Goal: Navigation & Orientation: Find specific page/section

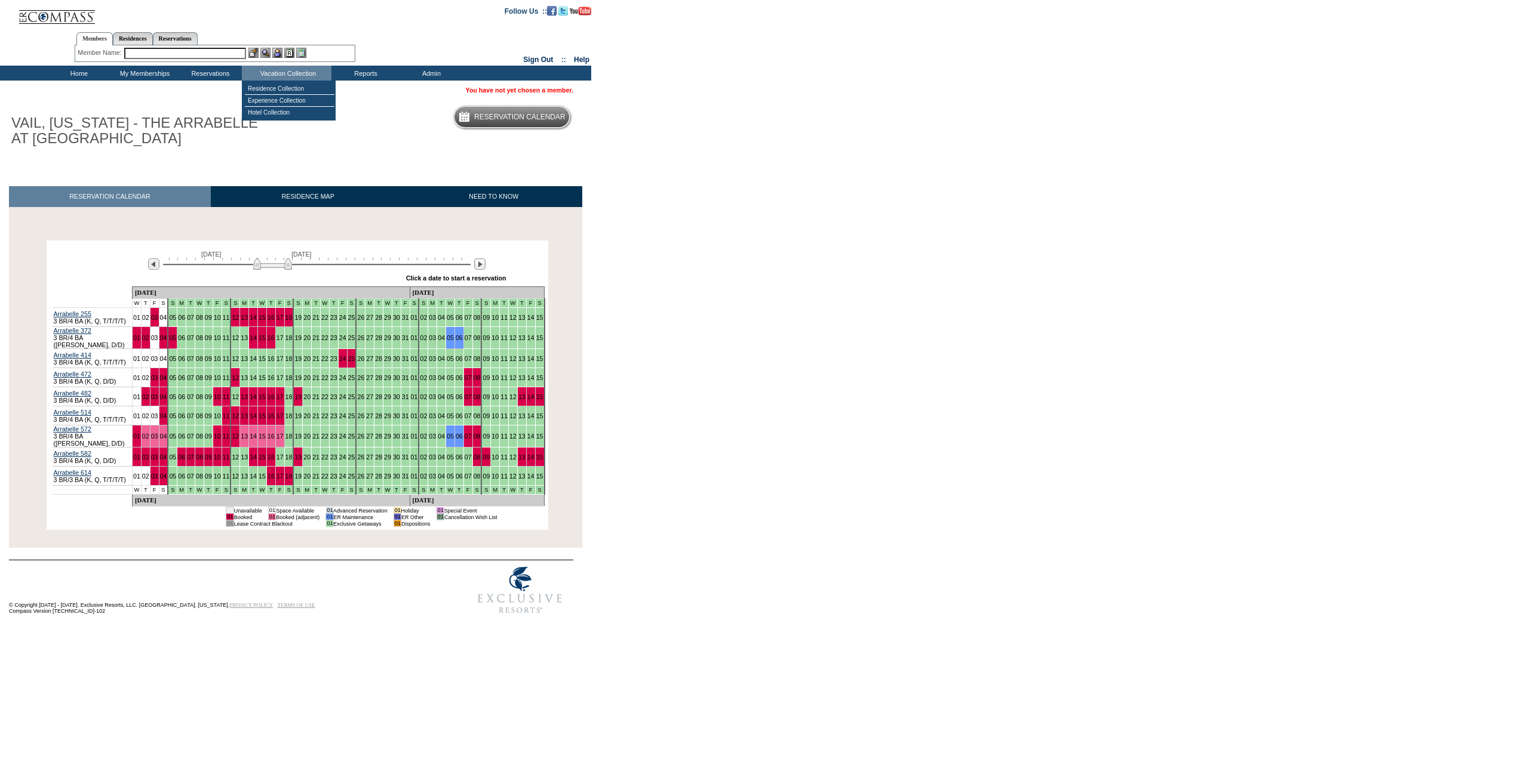
click at [275, 81] on table "Residence Collection Experience Collection Hotel Collection" at bounding box center [288, 101] width 94 height 40
click at [272, 98] on td "Experience Collection" at bounding box center [290, 101] width 90 height 12
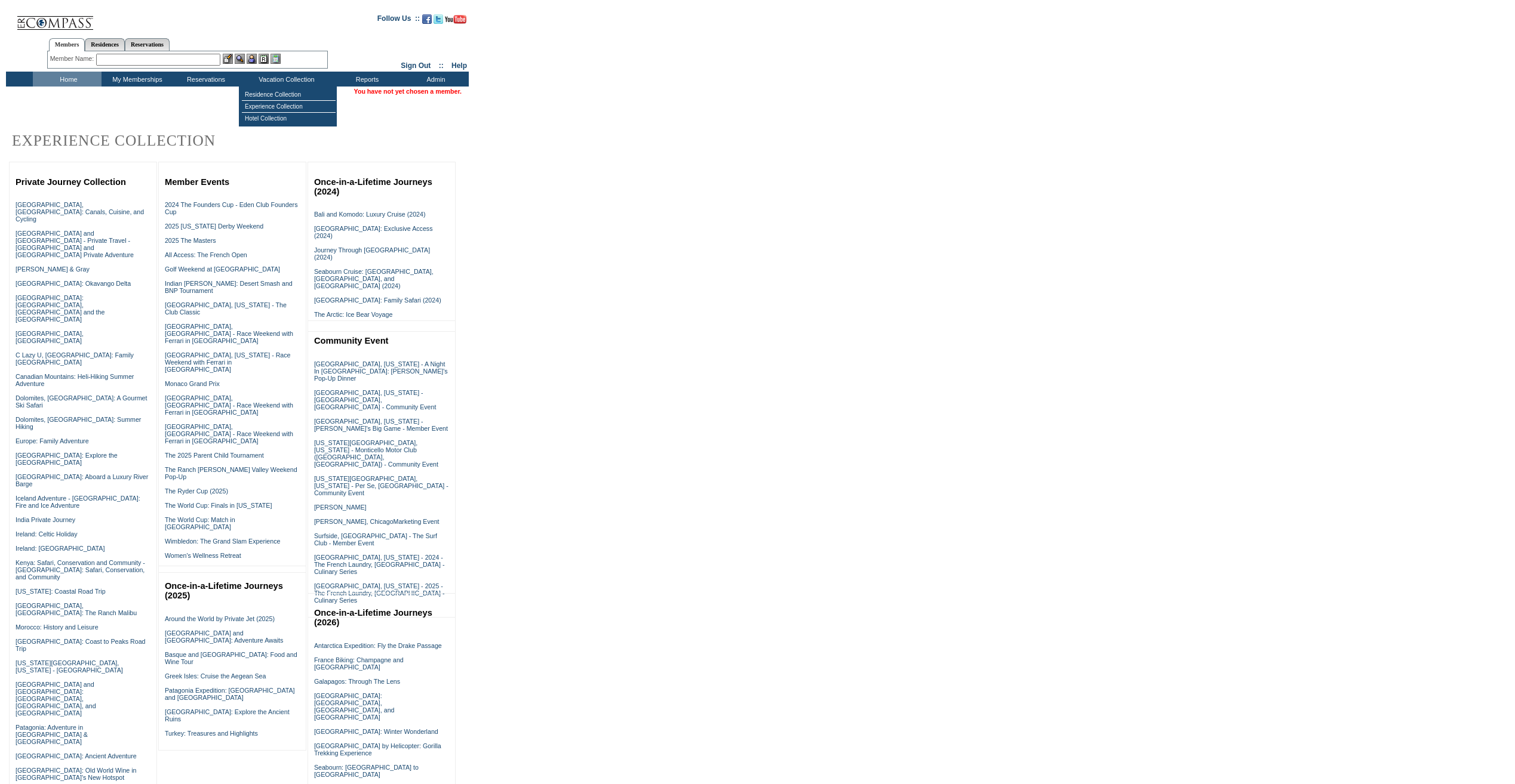
drag, startPoint x: 0, startPoint y: 0, endPoint x: 273, endPoint y: 86, distance: 286.2
click at [273, 86] on td "Vacation Collection" at bounding box center [285, 78] width 93 height 15
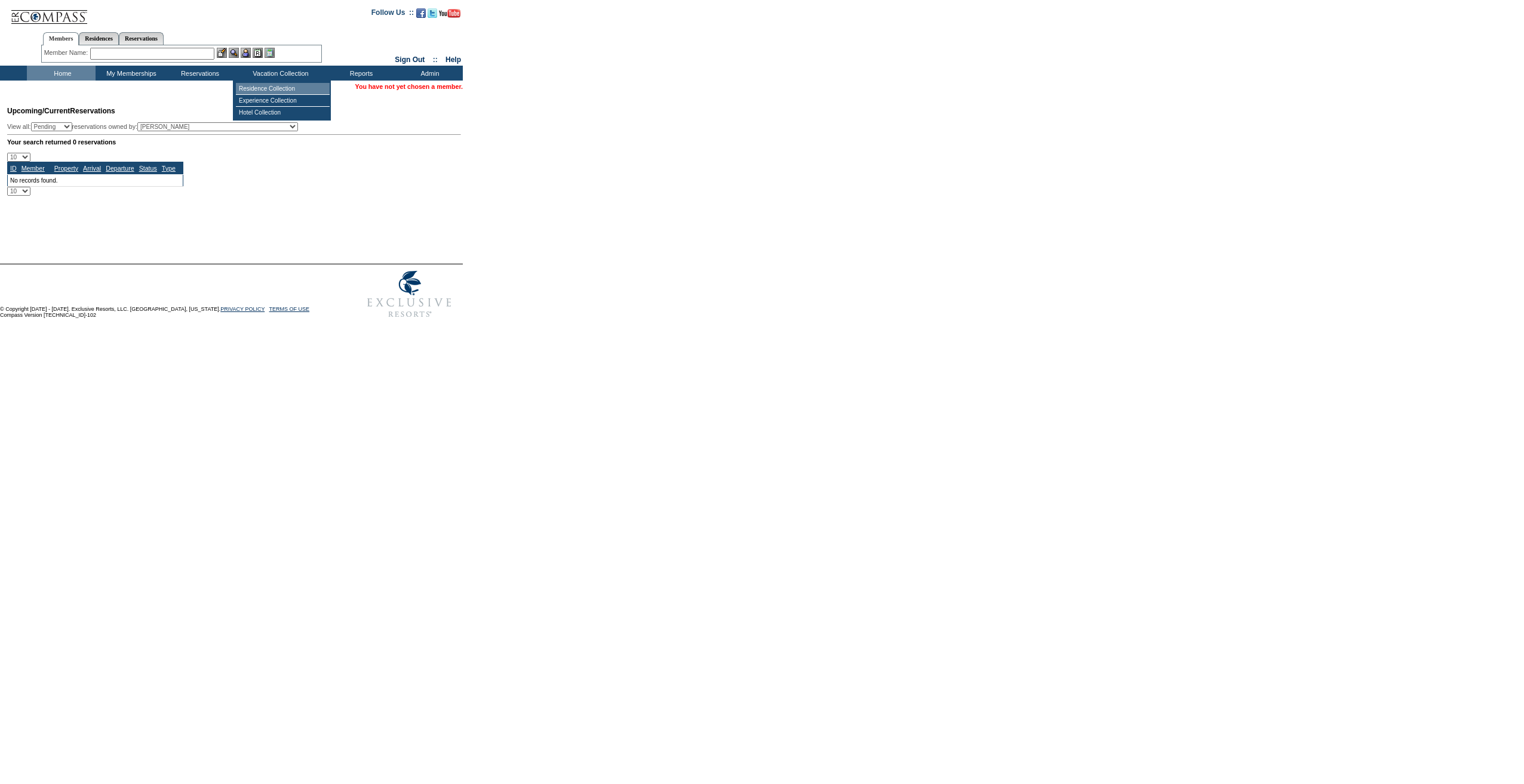
click at [277, 87] on td "Residence Collection" at bounding box center [282, 89] width 94 height 12
